Goal: Check status

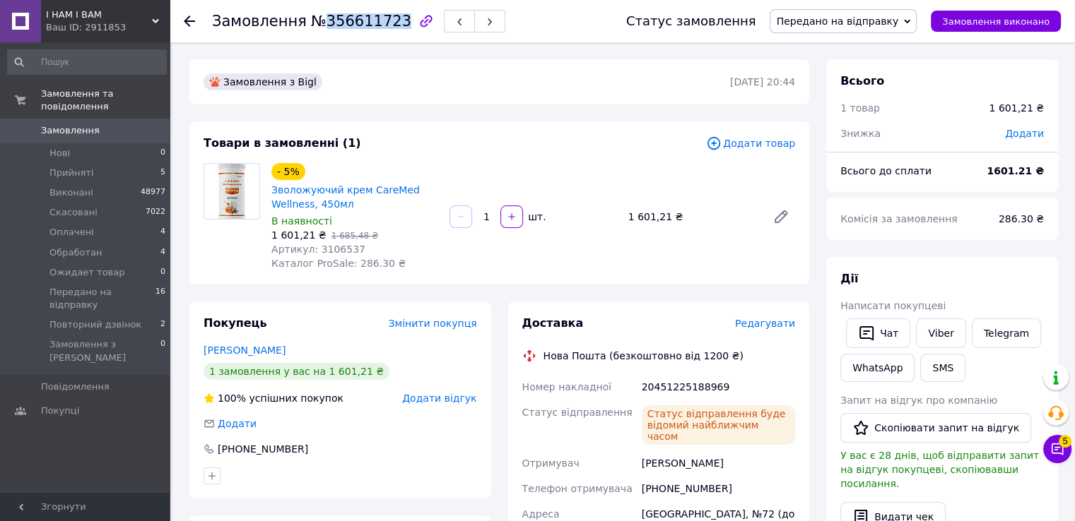
drag, startPoint x: 387, startPoint y: 25, endPoint x: 318, endPoint y: 27, distance: 69.3
click at [318, 27] on span "№356611723" at bounding box center [361, 21] width 100 height 17
copy span "356611723"
click at [187, 16] on icon at bounding box center [189, 21] width 11 height 11
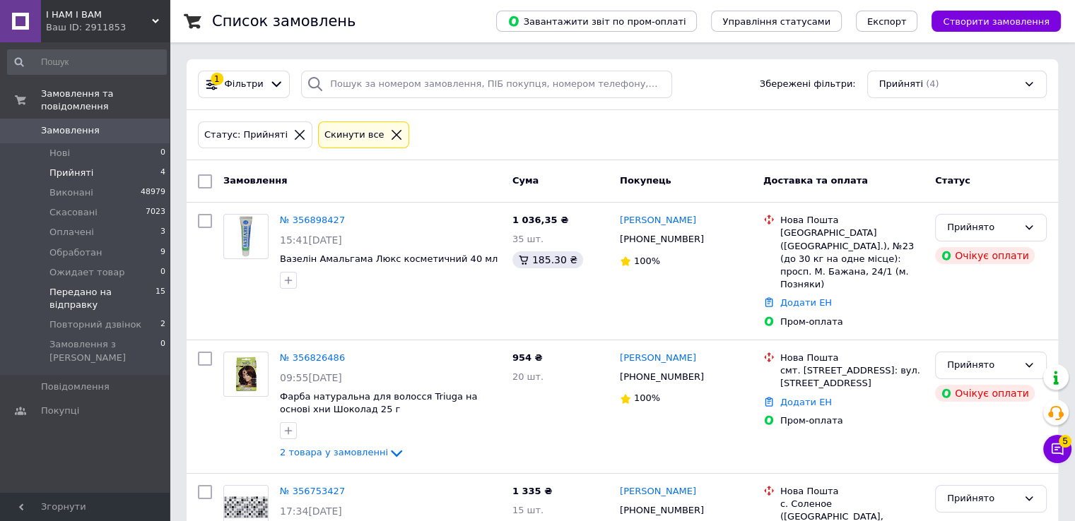
click at [95, 286] on li "Передано на відправку 15" at bounding box center [87, 299] width 174 height 33
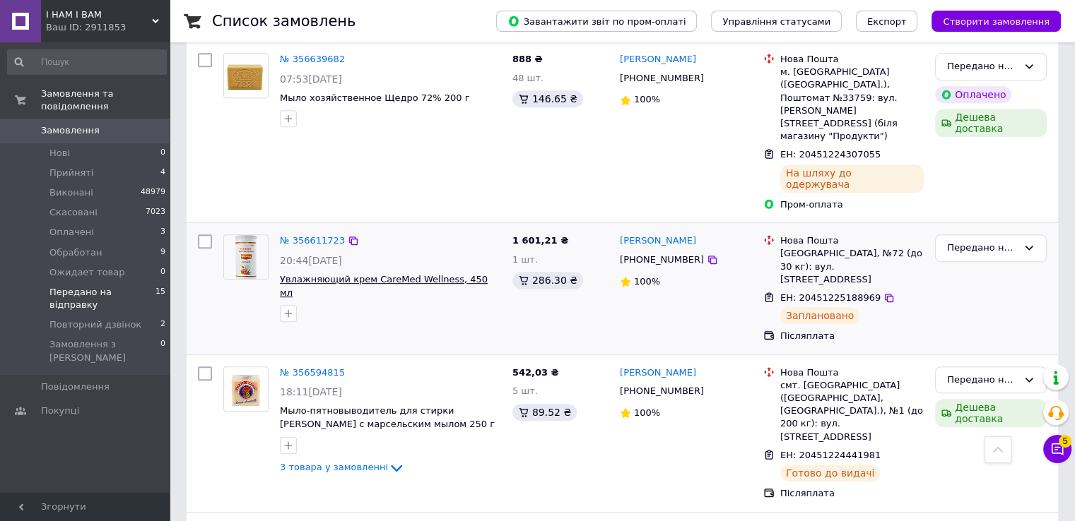
scroll to position [636, 0]
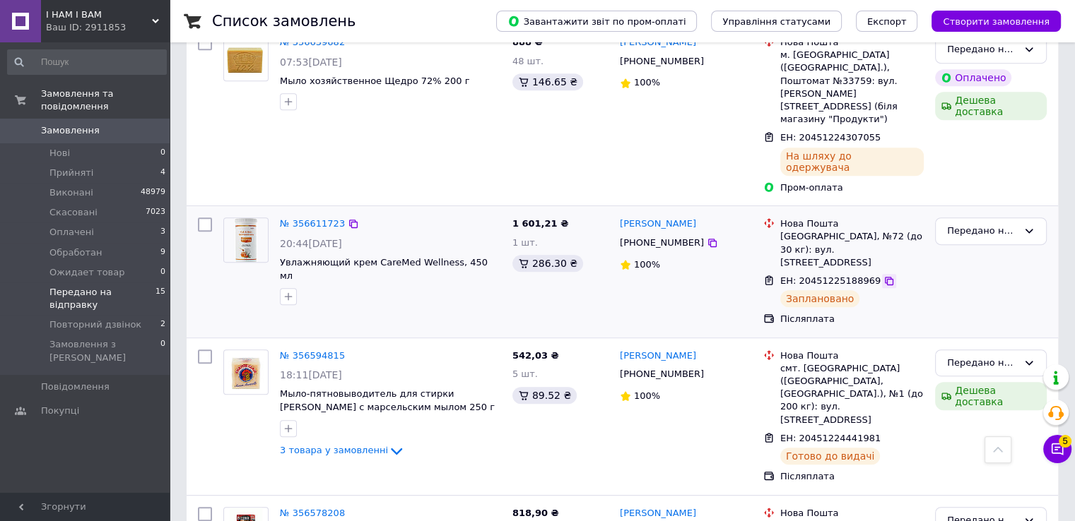
click at [885, 277] on icon at bounding box center [889, 281] width 8 height 8
drag, startPoint x: 277, startPoint y: 162, endPoint x: 470, endPoint y: 167, distance: 192.9
click at [470, 212] on div "№ 356611723 20:44[DATE] Увлажняющий крем CareMed Wellness, 450 мл" at bounding box center [390, 261] width 232 height 99
copy span "Увлажняющий крем CareMed Wellness, 450 м"
